Goal: Transaction & Acquisition: Subscribe to service/newsletter

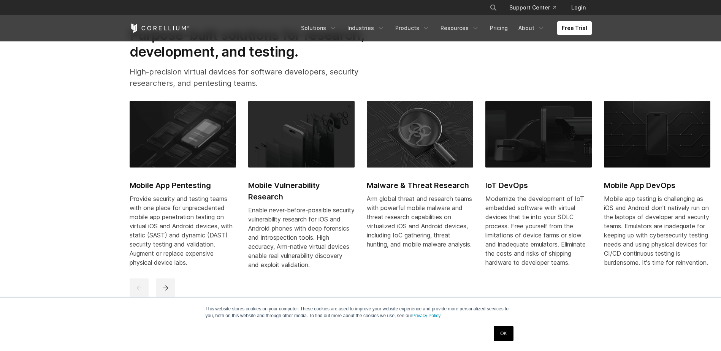
scroll to position [380, 0]
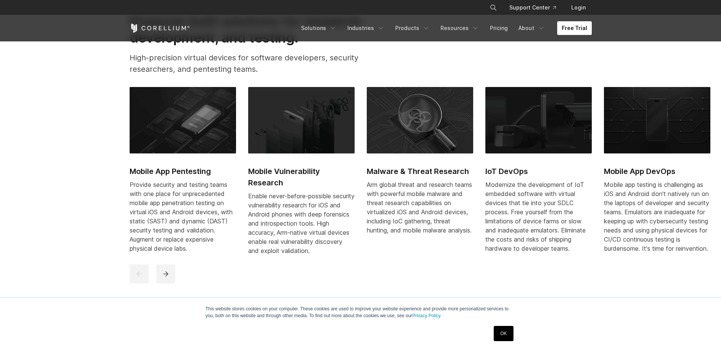
click at [573, 28] on link "Free Trial" at bounding box center [574, 28] width 35 height 14
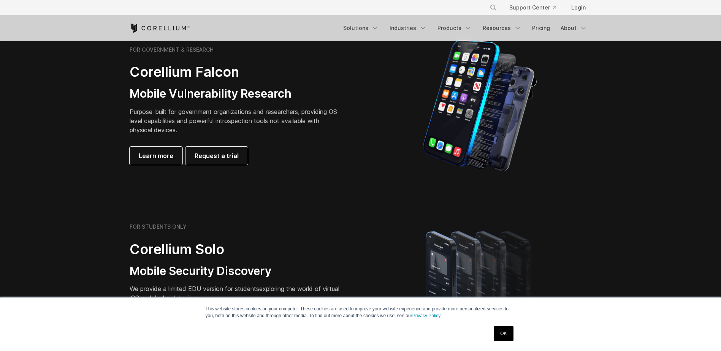
scroll to position [304, 0]
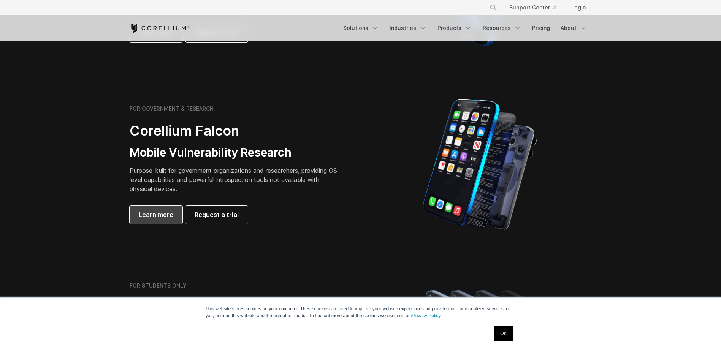
click at [152, 220] on link "Learn more" at bounding box center [156, 215] width 53 height 18
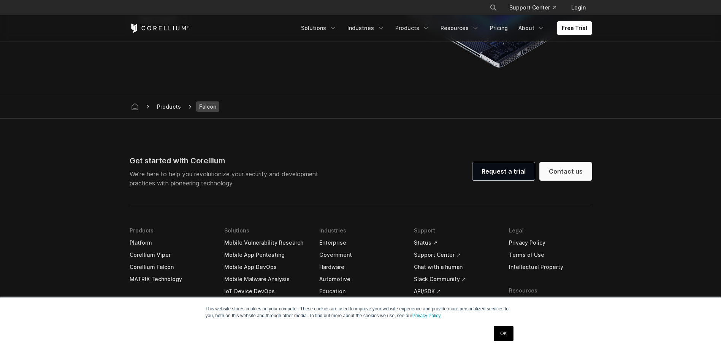
scroll to position [2241, 0]
